Goal: Check status: Check status

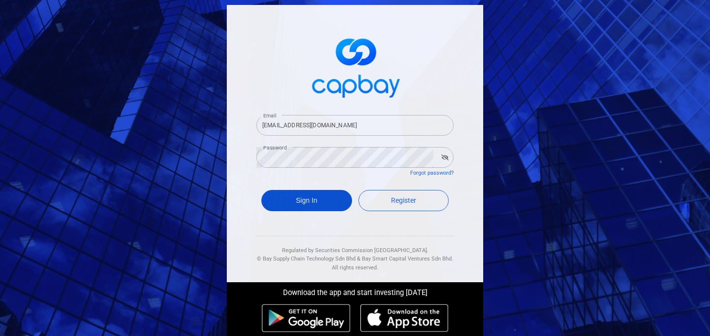
click at [312, 203] on button "Sign In" at bounding box center [306, 200] width 91 height 21
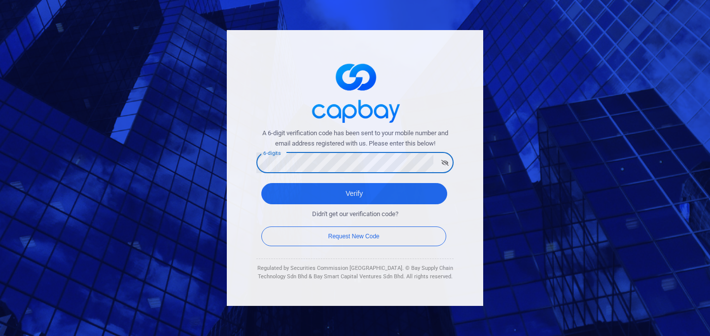
click at [261, 183] on button "Verify" at bounding box center [354, 193] width 186 height 21
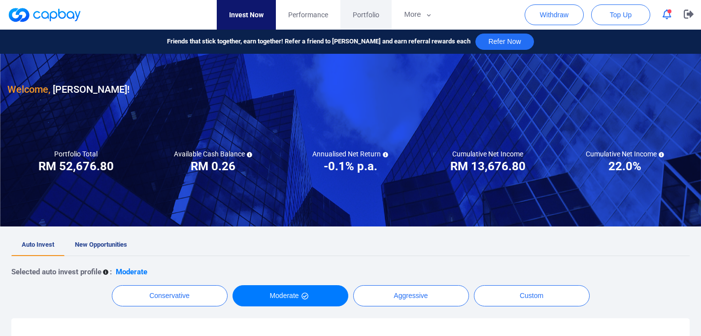
click at [369, 16] on span "Portfolio" at bounding box center [366, 14] width 27 height 11
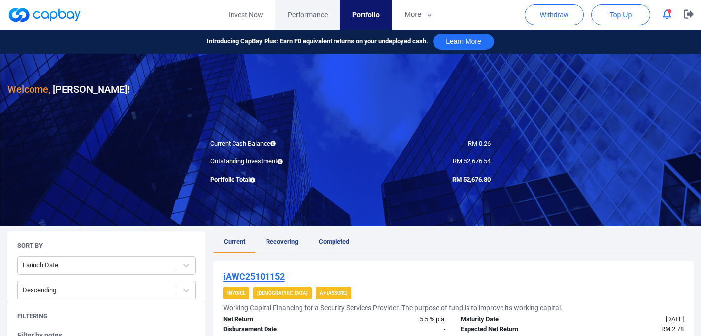
click at [300, 11] on span "Performance" at bounding box center [308, 14] width 40 height 11
